Goal: Find specific page/section: Find specific page/section

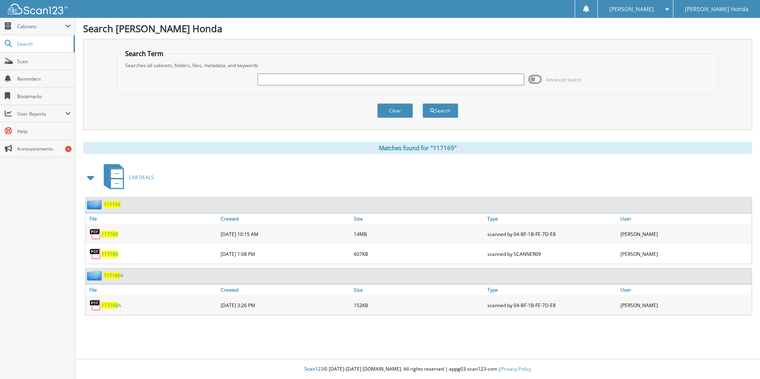
click at [278, 80] on input "text" at bounding box center [391, 80] width 267 height 12
type input "222410B"
click at [423, 103] on button "Search" at bounding box center [441, 110] width 36 height 15
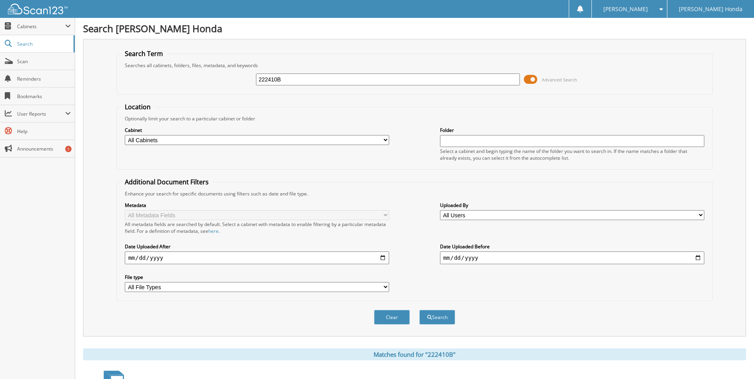
click at [531, 76] on span at bounding box center [531, 80] width 14 height 12
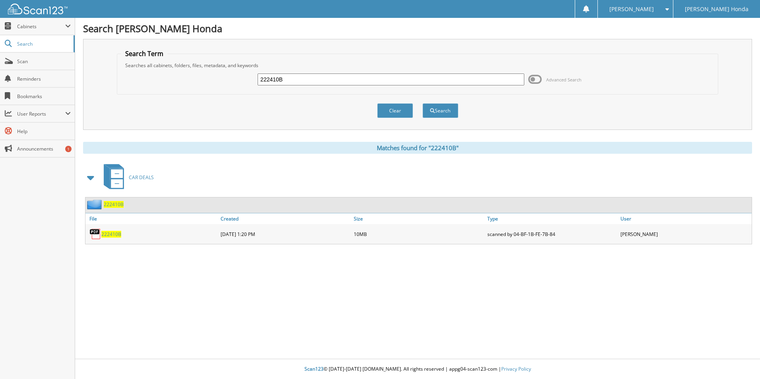
click at [120, 232] on span "222410B" at bounding box center [111, 234] width 20 height 7
